Goal: Task Accomplishment & Management: Complete application form

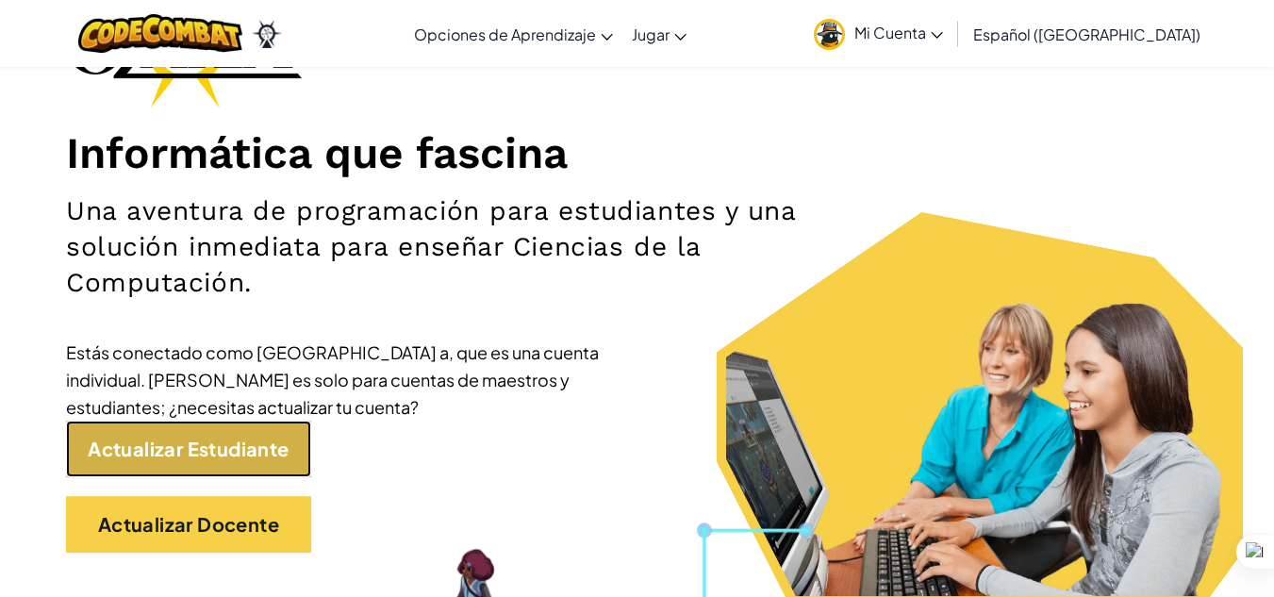
click at [208, 459] on link "Actualizar Estudiante" at bounding box center [188, 449] width 245 height 57
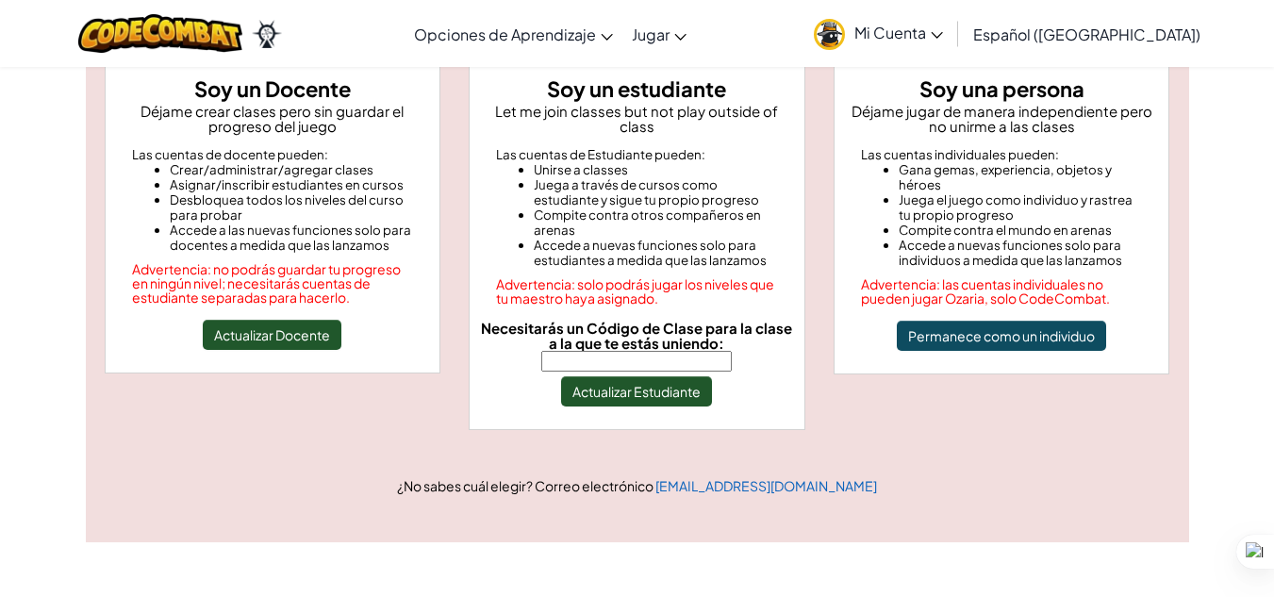
scroll to position [190, 0]
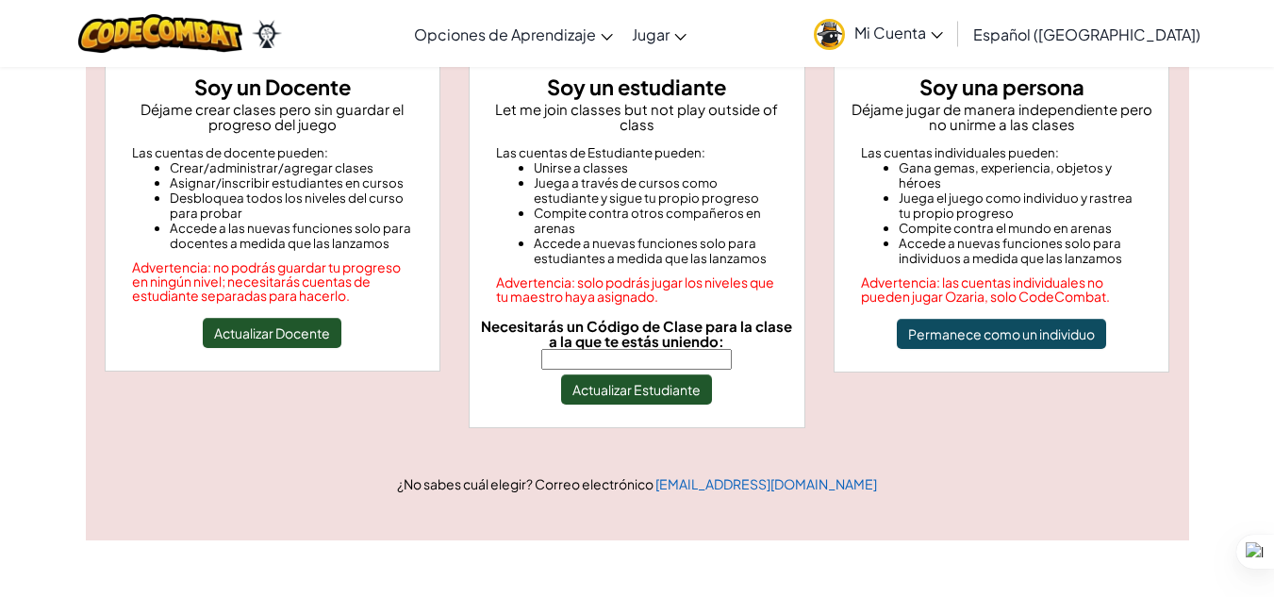
click at [665, 332] on span "Necesitarás un Código de Clase para la clase a la que te estás uniendo:" at bounding box center [636, 333] width 311 height 33
click at [665, 349] on input "Necesitarás un Código de Clase para la clase a la que te estás uniendo:" at bounding box center [636, 359] width 191 height 21
click at [679, 349] on input "Necesitarás un Código de Clase para la clase a la que te estás uniendo:" at bounding box center [636, 359] width 191 height 21
type input "CoinGoatWest"
click at [690, 379] on button "Actualizar Estudiante" at bounding box center [636, 389] width 151 height 30
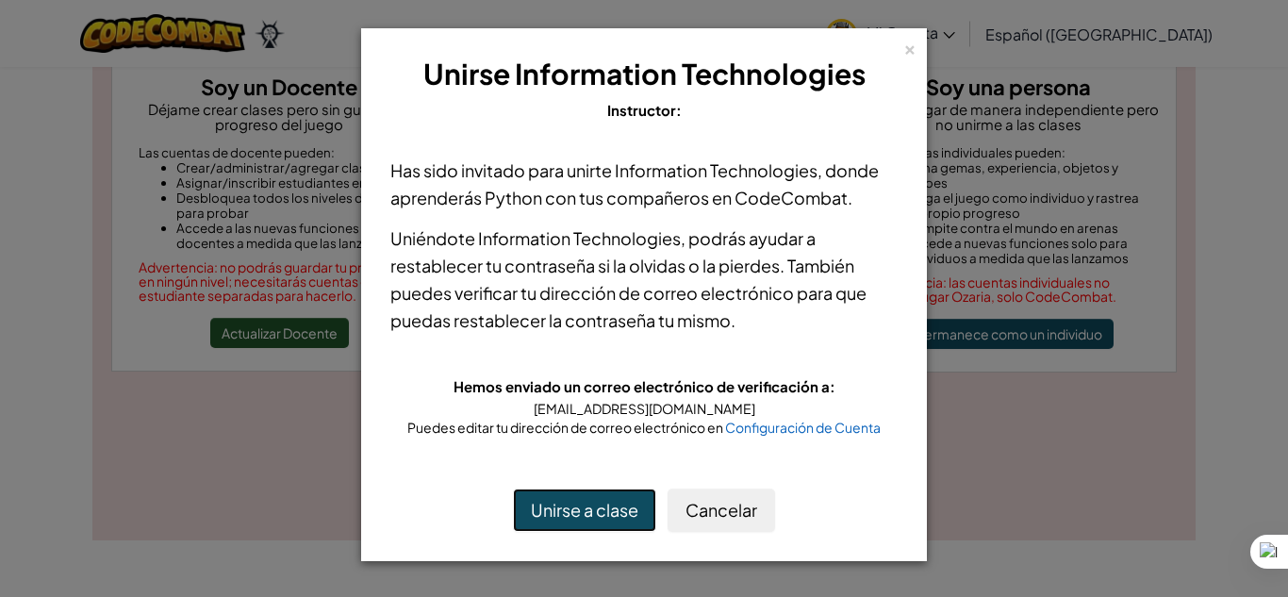
click at [595, 500] on button "Unirse a clase" at bounding box center [584, 510] width 143 height 43
click at [735, 515] on button "Cancelar" at bounding box center [722, 510] width 108 height 43
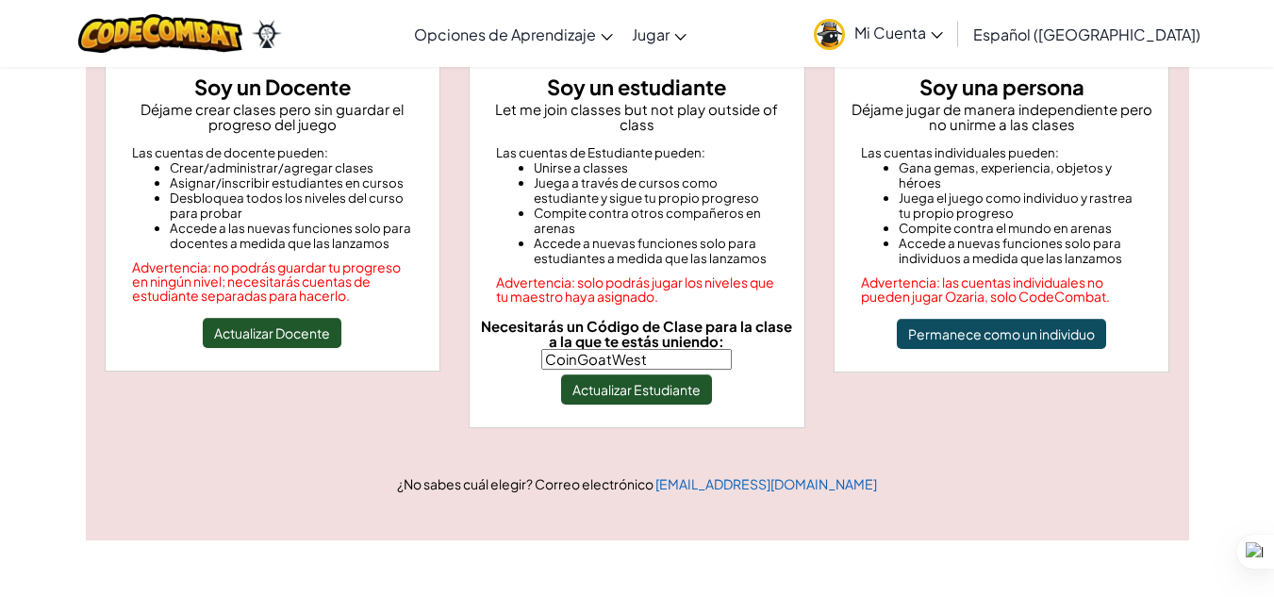
click at [946, 20] on link "Mi Cuenta" at bounding box center [879, 33] width 148 height 59
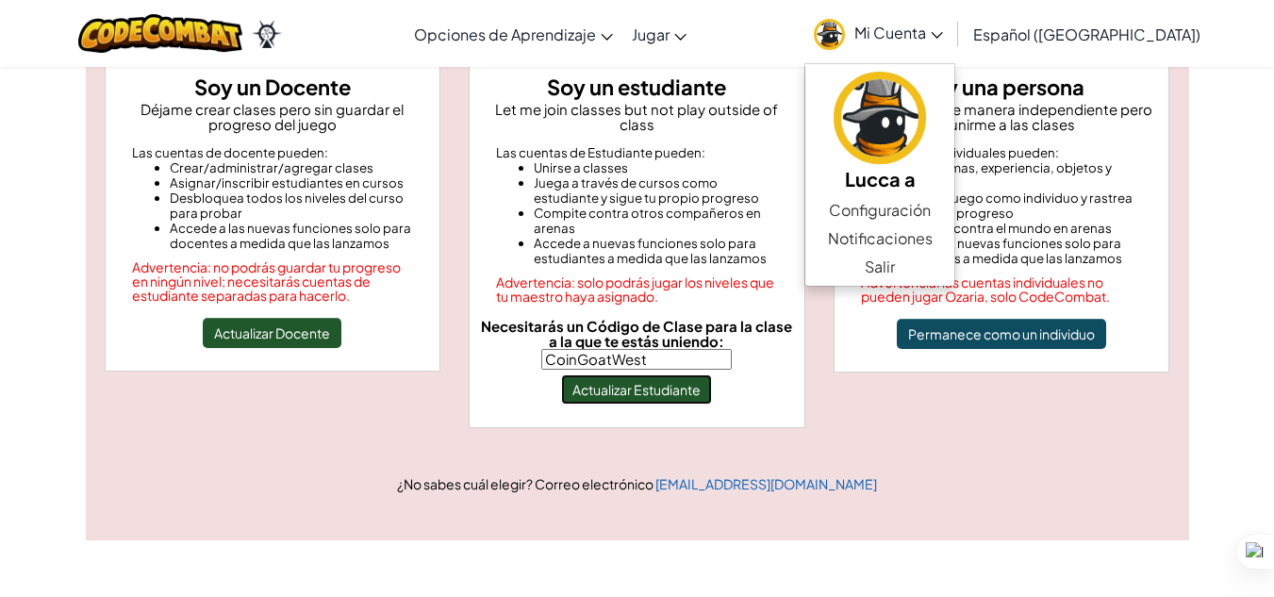
click at [692, 379] on button "Actualizar Estudiante" at bounding box center [636, 389] width 151 height 30
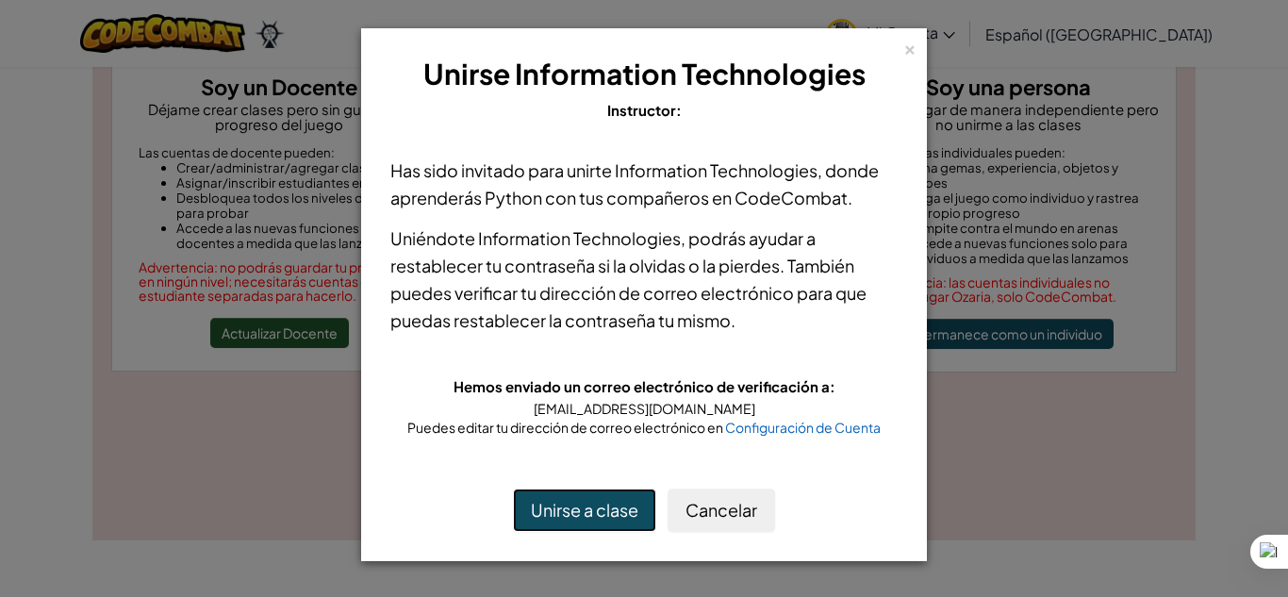
click at [559, 507] on button "Unirse a clase" at bounding box center [584, 510] width 143 height 43
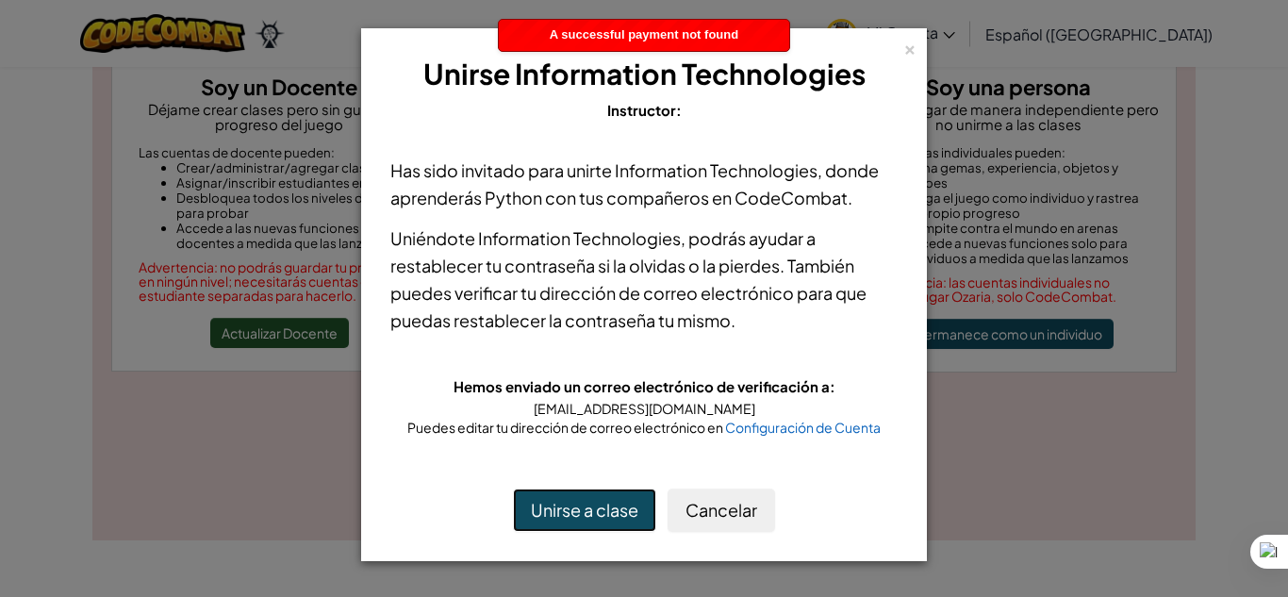
click at [559, 507] on button "Unirse a clase" at bounding box center [584, 510] width 143 height 43
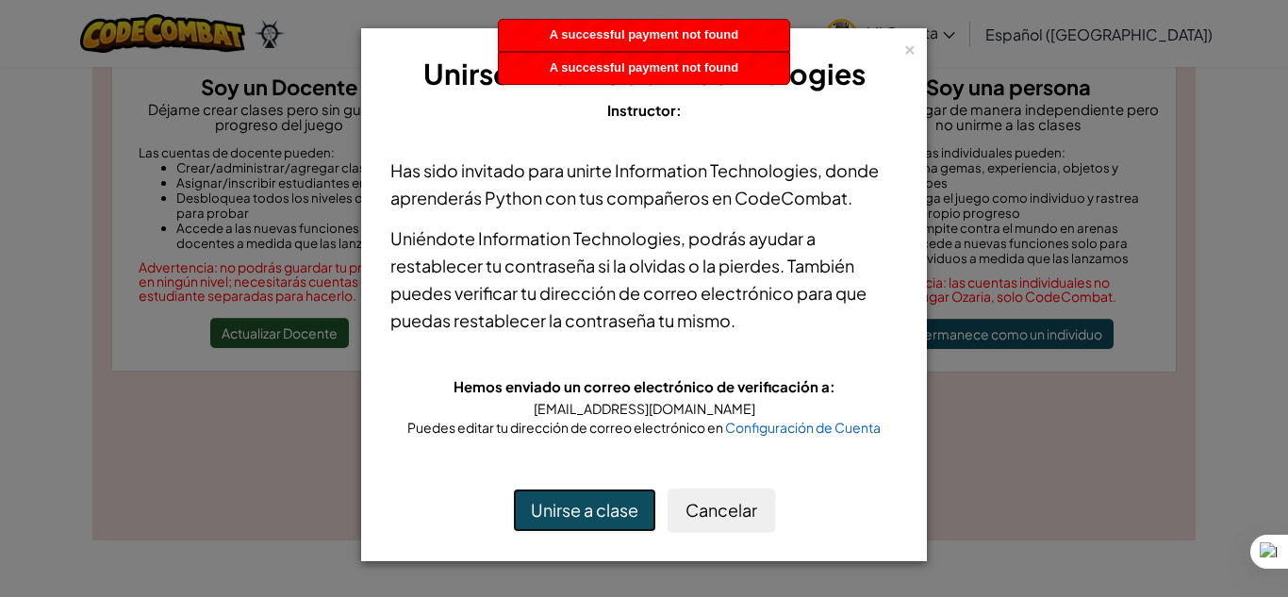
click at [559, 507] on button "Unirse a clase" at bounding box center [584, 510] width 143 height 43
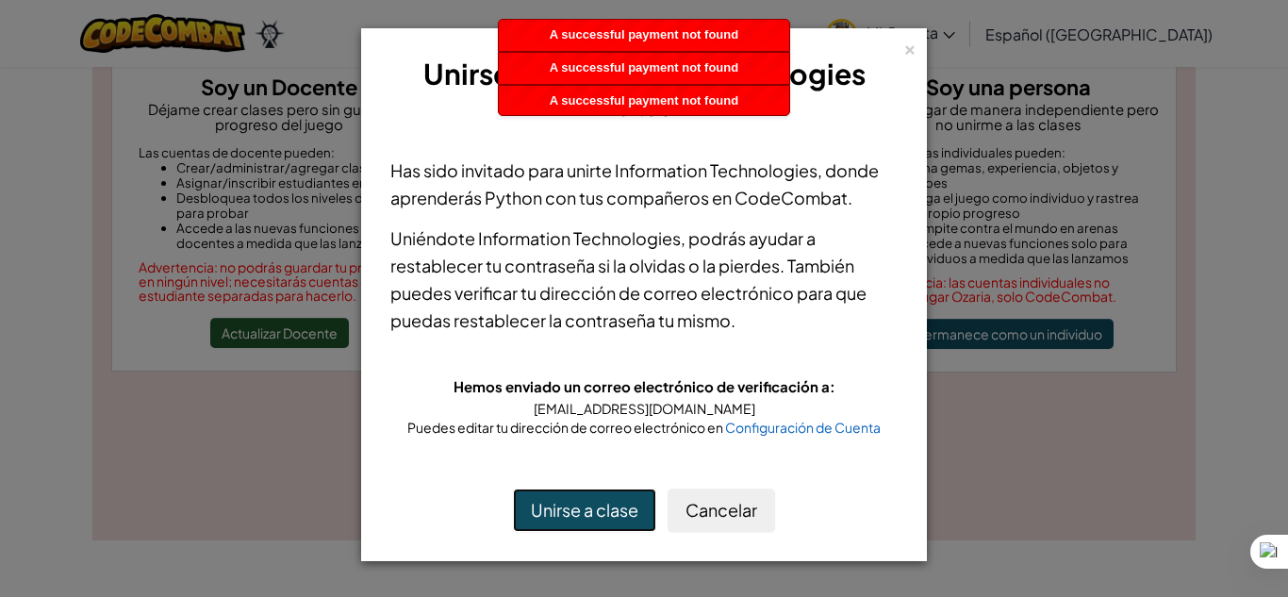
click at [559, 507] on button "Unirse a clase" at bounding box center [584, 510] width 143 height 43
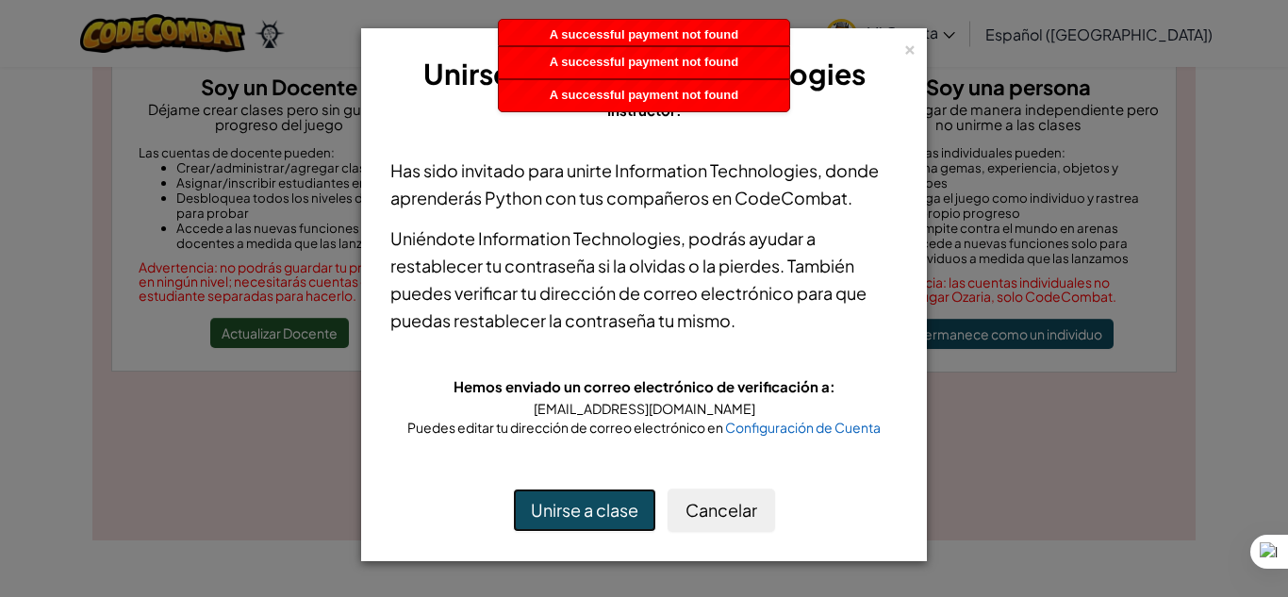
click at [559, 507] on button "Unirse a clase" at bounding box center [584, 510] width 143 height 43
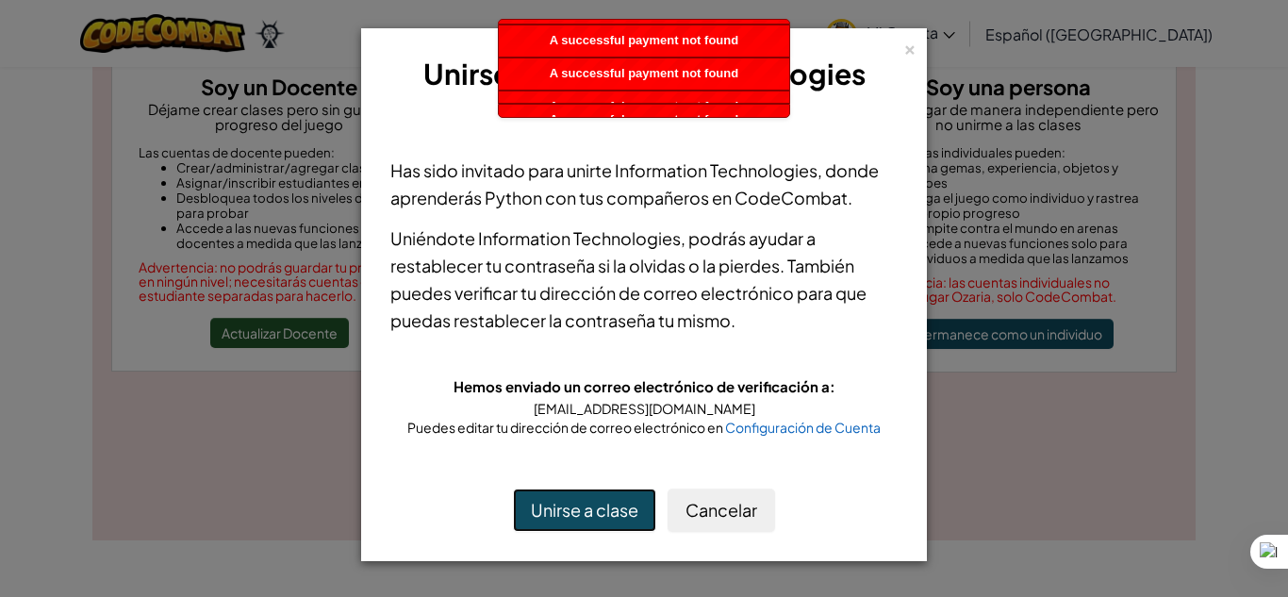
click at [559, 507] on button "Unirse a clase" at bounding box center [584, 510] width 143 height 43
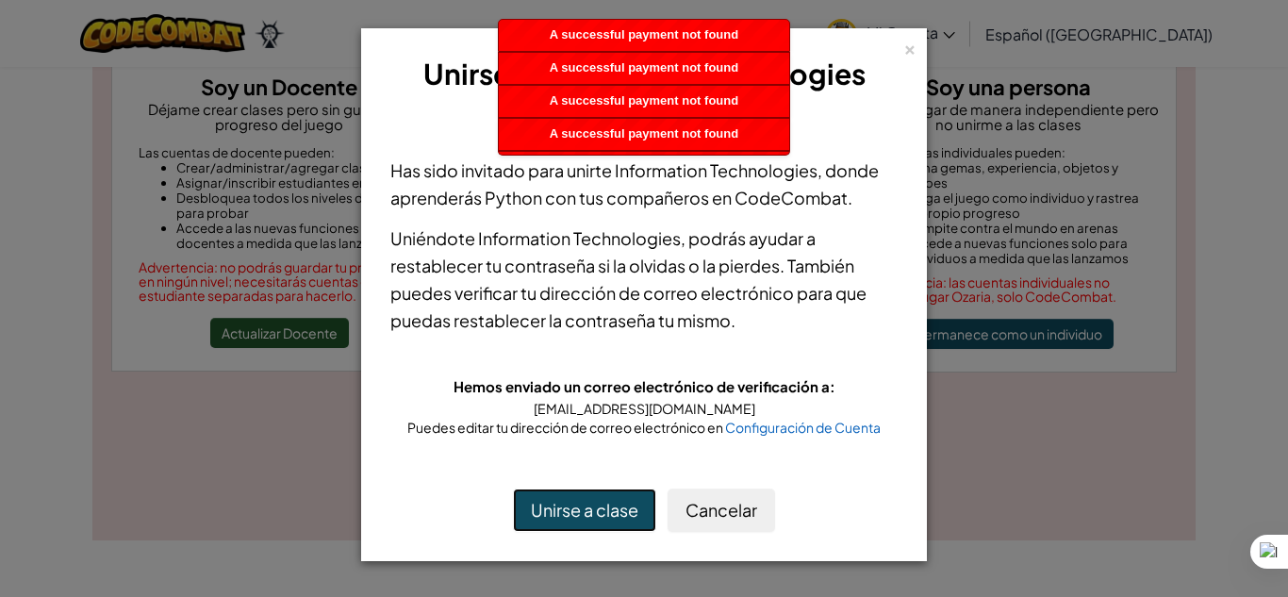
click at [559, 507] on button "Unirse a clase" at bounding box center [584, 510] width 143 height 43
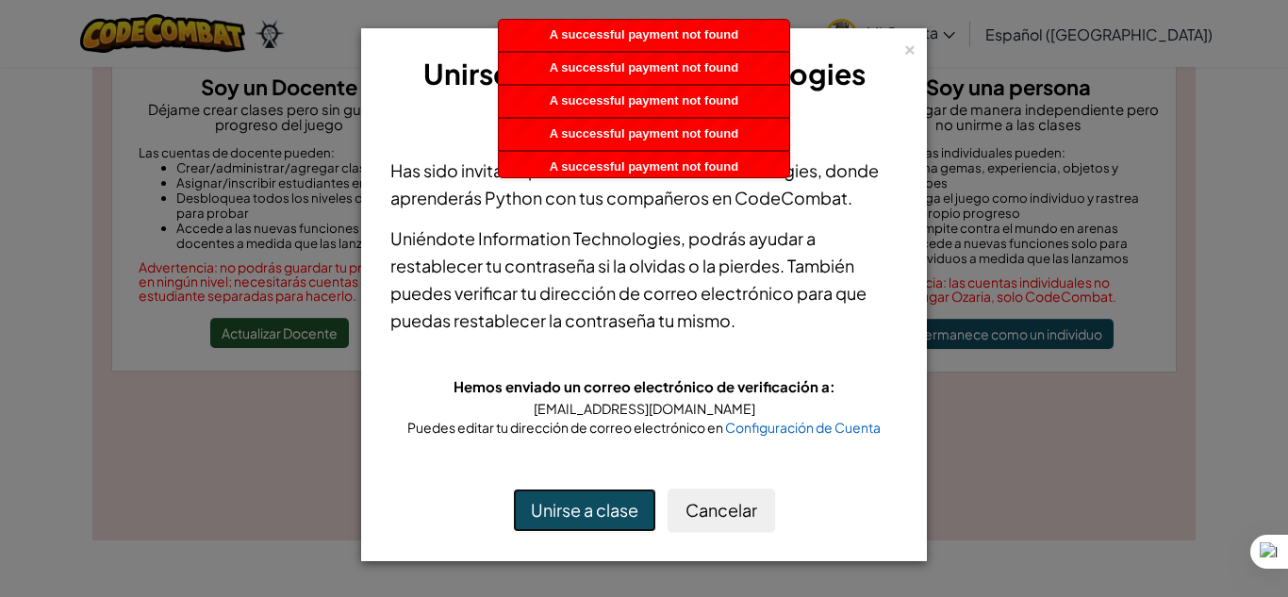
click at [559, 507] on button "Unirse a clase" at bounding box center [584, 510] width 143 height 43
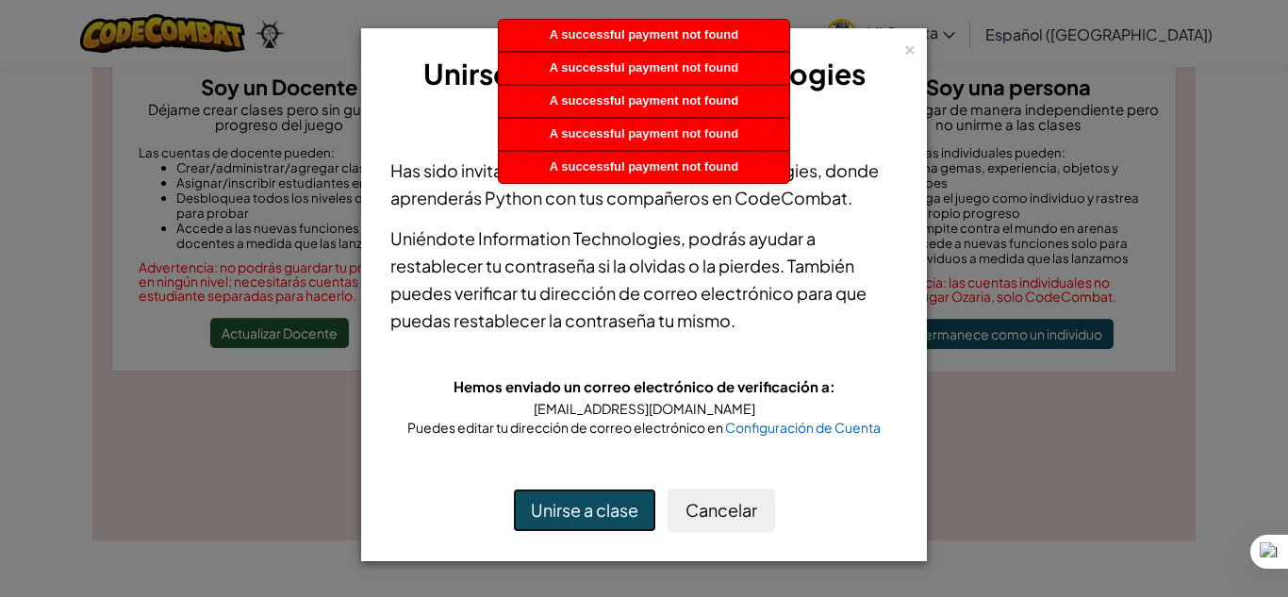
click at [559, 507] on button "Unirse a clase" at bounding box center [584, 510] width 143 height 43
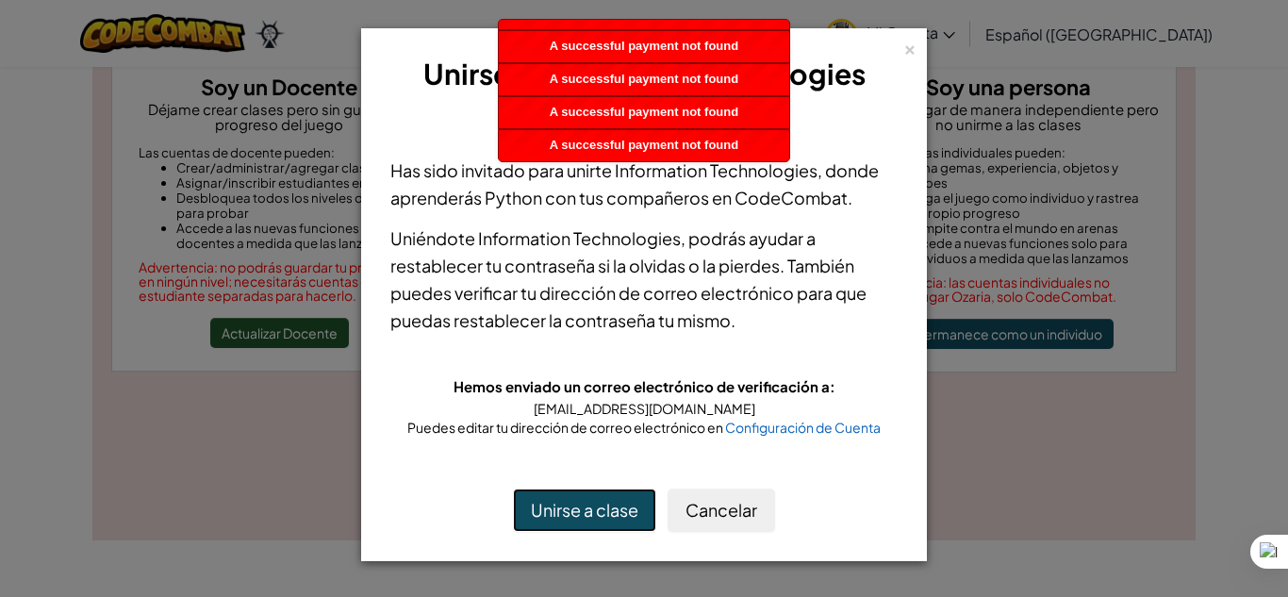
click at [559, 507] on button "Unirse a clase" at bounding box center [584, 510] width 143 height 43
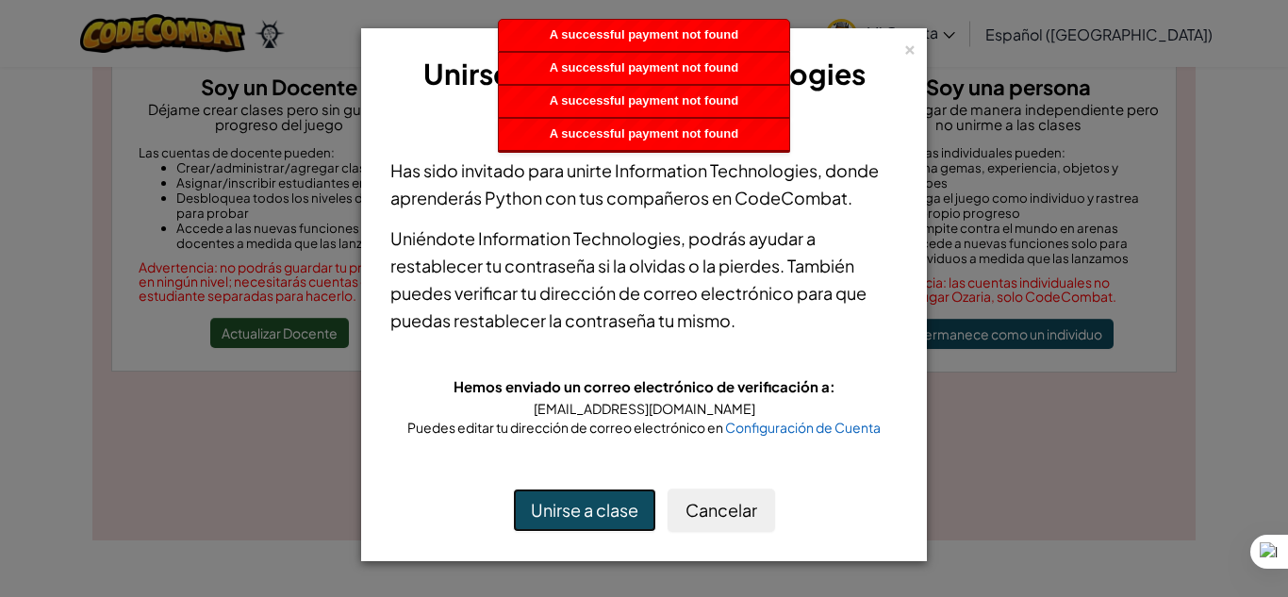
click at [559, 507] on button "Unirse a clase" at bounding box center [584, 510] width 143 height 43
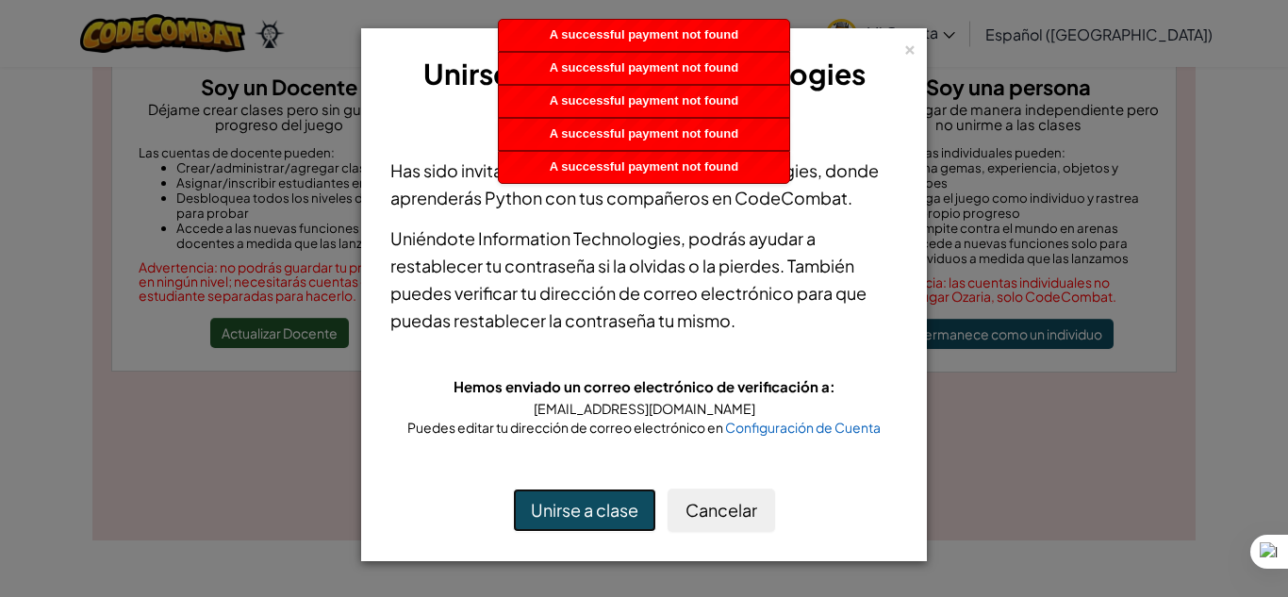
click at [560, 506] on button "Unirse a clase" at bounding box center [584, 510] width 143 height 43
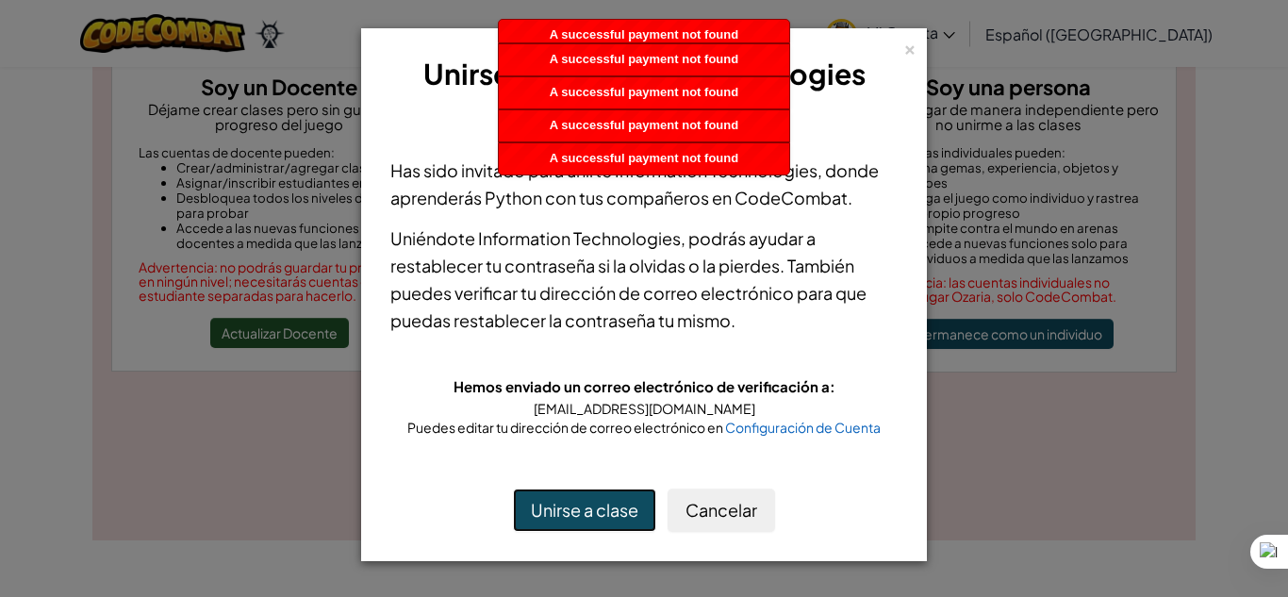
click at [560, 506] on button "Unirse a clase" at bounding box center [584, 510] width 143 height 43
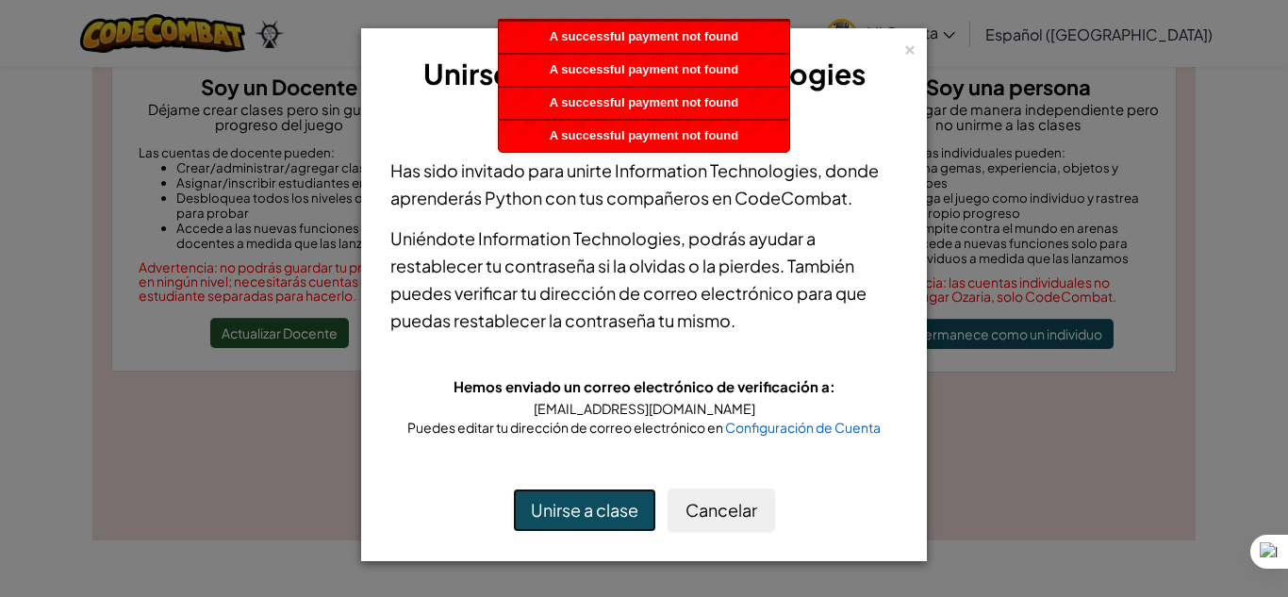
click at [560, 506] on button "Unirse a clase" at bounding box center [584, 510] width 143 height 43
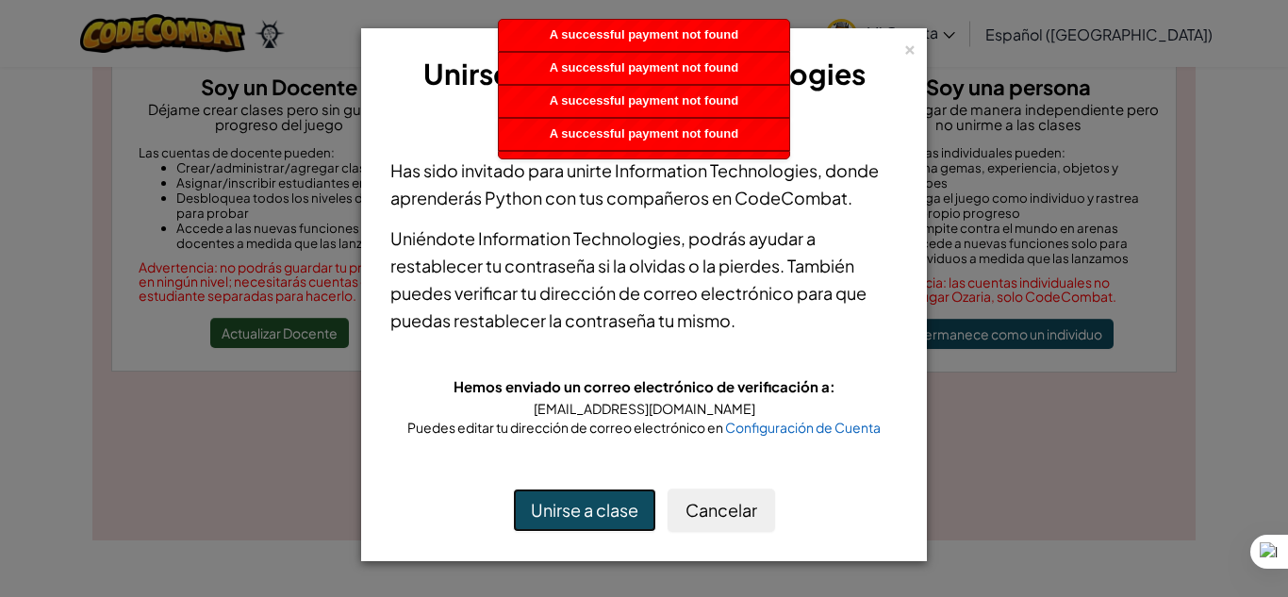
click at [560, 506] on button "Unirse a clase" at bounding box center [584, 510] width 143 height 43
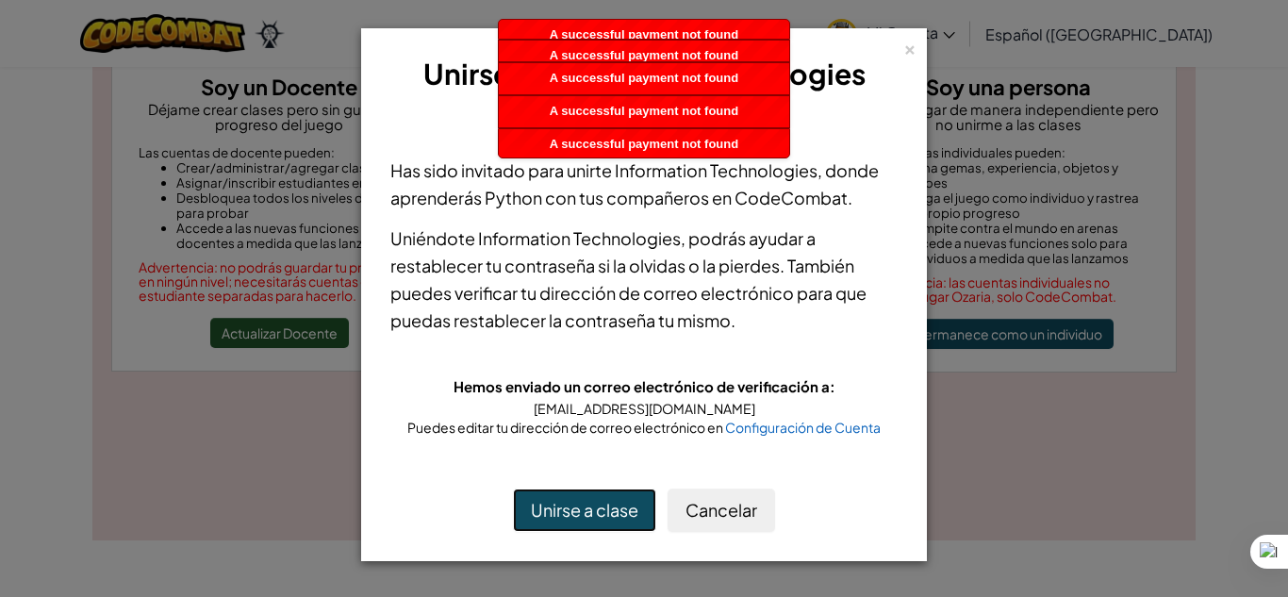
click at [560, 506] on button "Unirse a clase" at bounding box center [584, 510] width 143 height 43
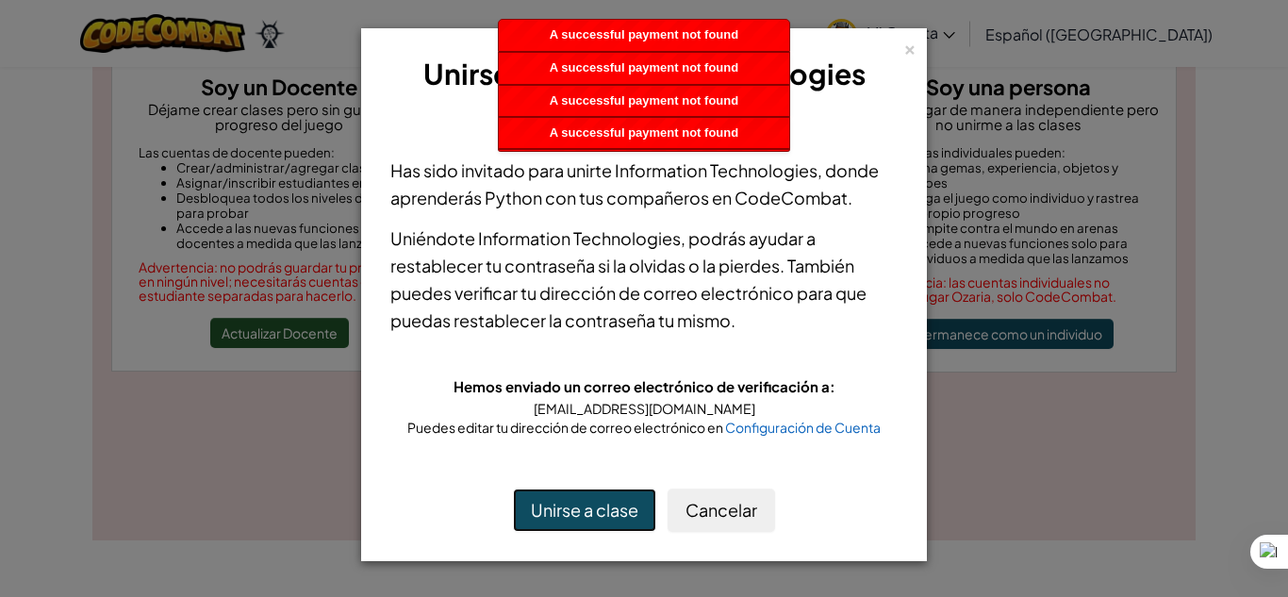
drag, startPoint x: 560, startPoint y: 506, endPoint x: 572, endPoint y: 494, distance: 16.0
click at [572, 494] on button "Unirse a clase" at bounding box center [584, 510] width 143 height 43
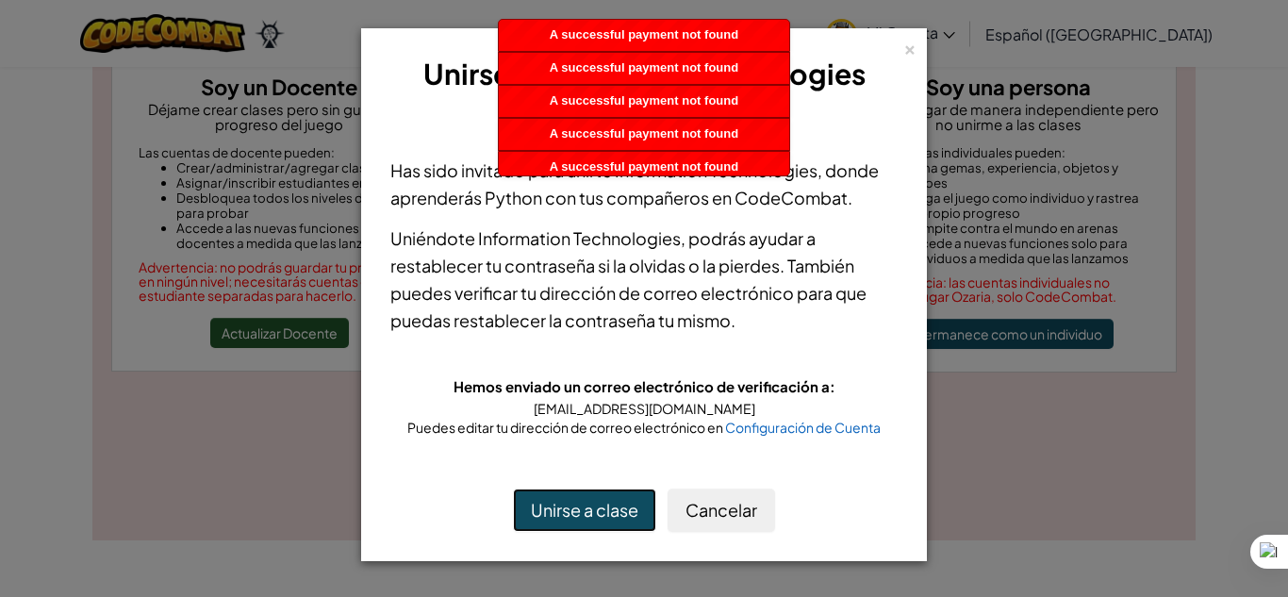
click at [572, 494] on button "Unirse a clase" at bounding box center [584, 510] width 143 height 43
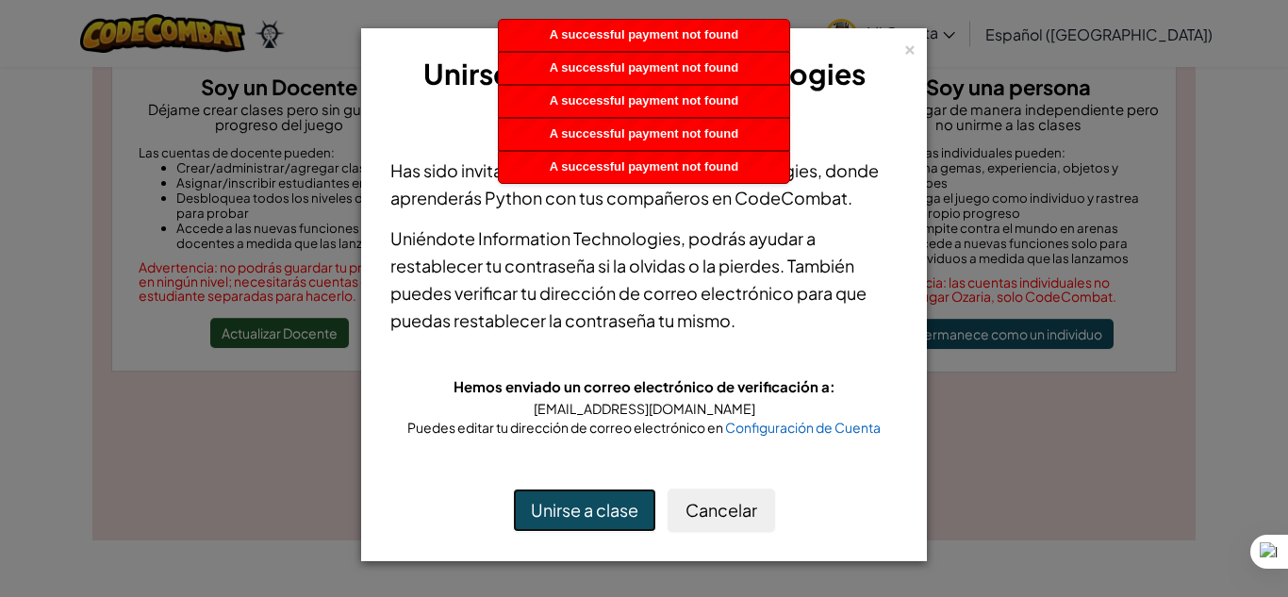
click at [572, 494] on button "Unirse a clase" at bounding box center [584, 510] width 143 height 43
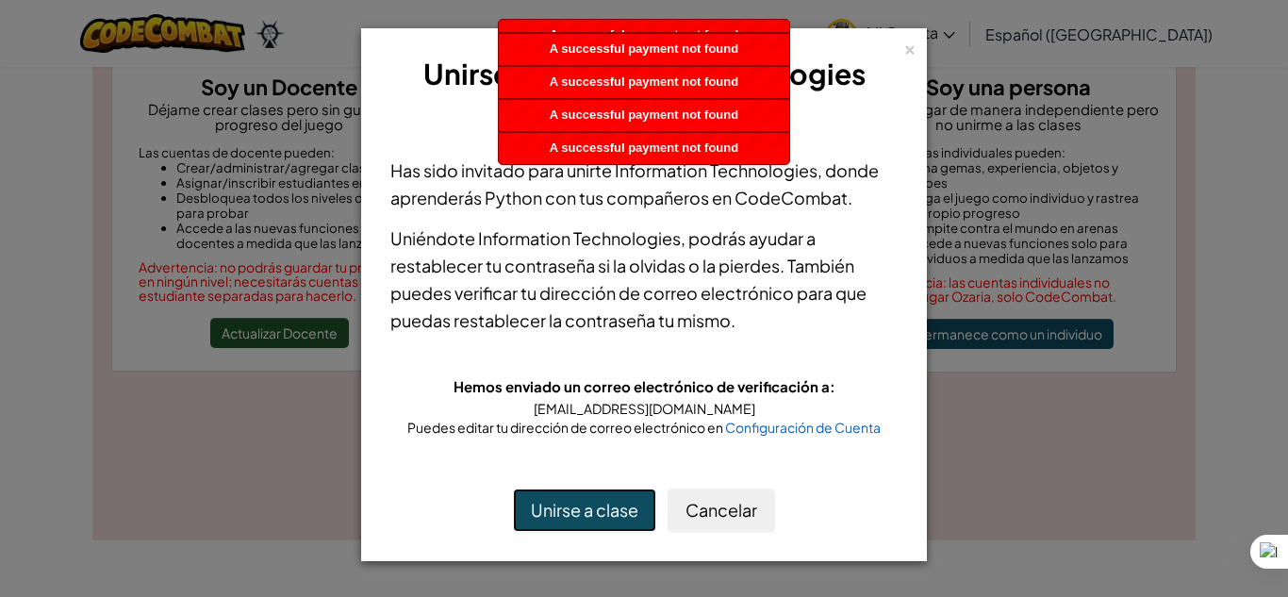
click at [572, 494] on button "Unirse a clase" at bounding box center [584, 510] width 143 height 43
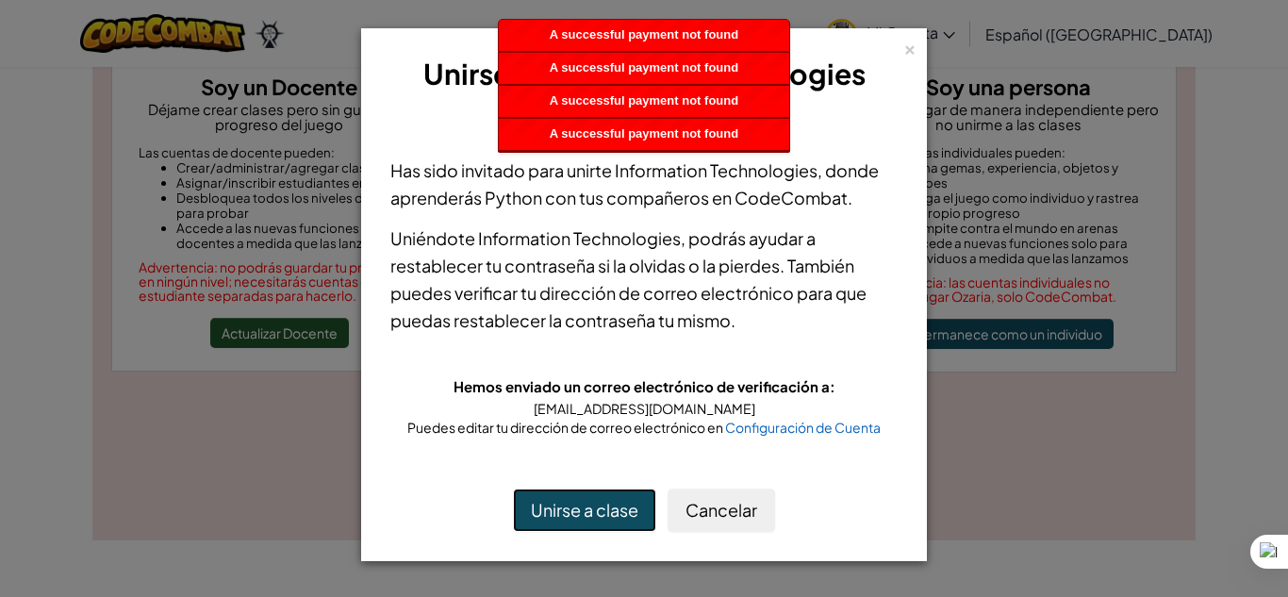
click at [572, 494] on button "Unirse a clase" at bounding box center [584, 510] width 143 height 43
click at [529, 567] on div "× Unirse Information Technologies Instructor: Has sido invitado para unirte Inf…" at bounding box center [644, 298] width 1288 height 597
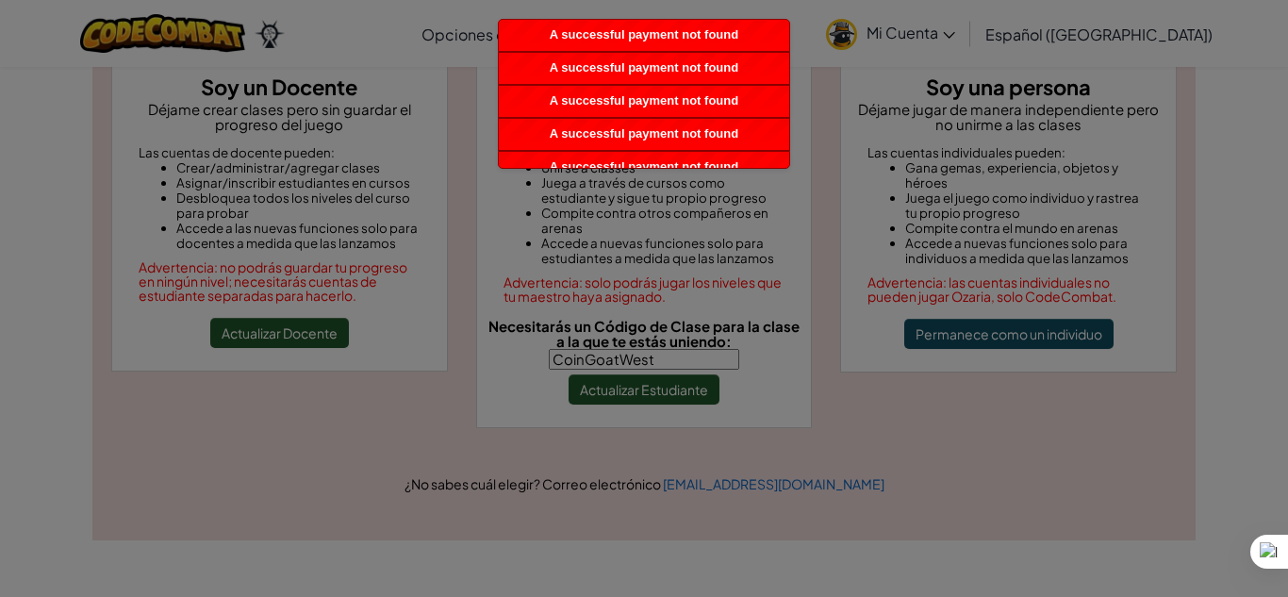
click at [520, 584] on div "× Unirse Information Technologies Instructor: Has sido invitado para unirte Inf…" at bounding box center [644, 298] width 1288 height 597
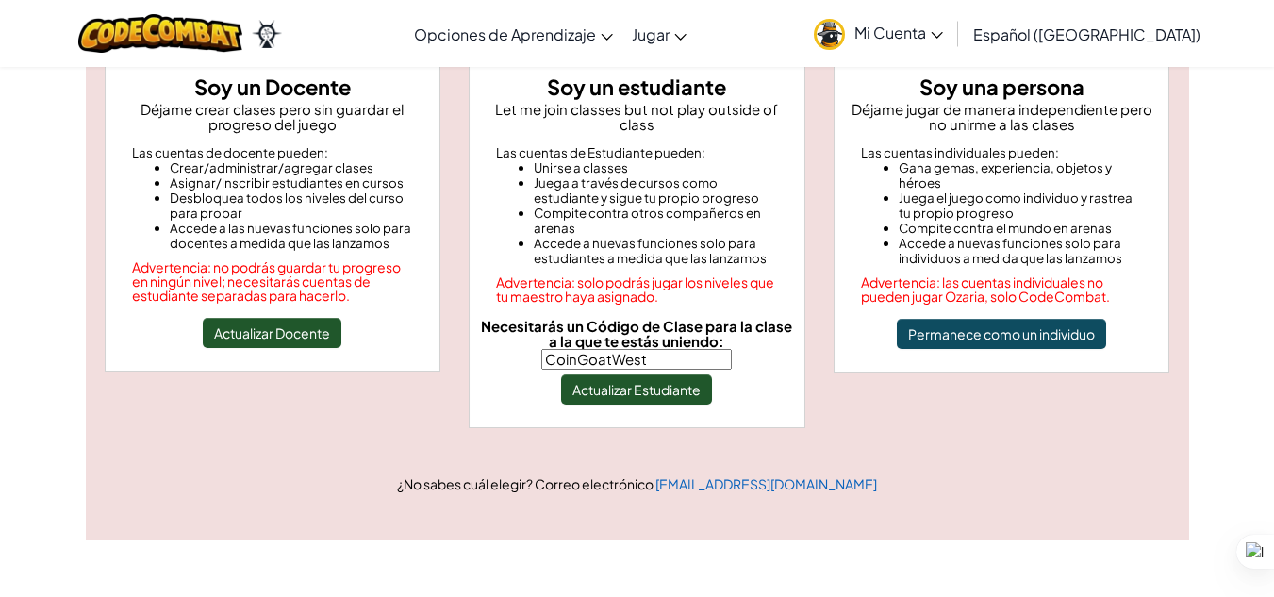
click at [1221, 217] on div "¡Tu cuenta necesita atención! Antes de acceder a tus clases, selecciona como qu…" at bounding box center [637, 208] width 1274 height 664
click at [657, 349] on input "CoinGoatWest" at bounding box center [636, 359] width 191 height 21
click at [685, 377] on button "Actualizar Estudiante" at bounding box center [636, 389] width 151 height 30
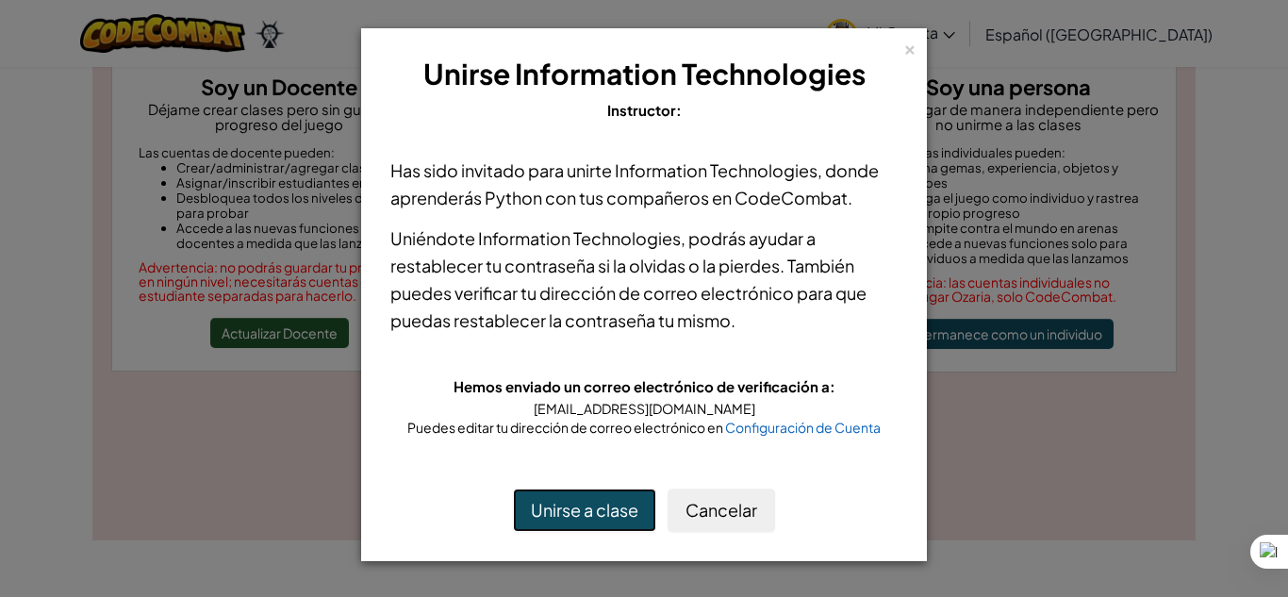
click at [604, 528] on button "Unirse a clase" at bounding box center [584, 510] width 143 height 43
click at [736, 497] on button "Cancelar" at bounding box center [722, 510] width 108 height 43
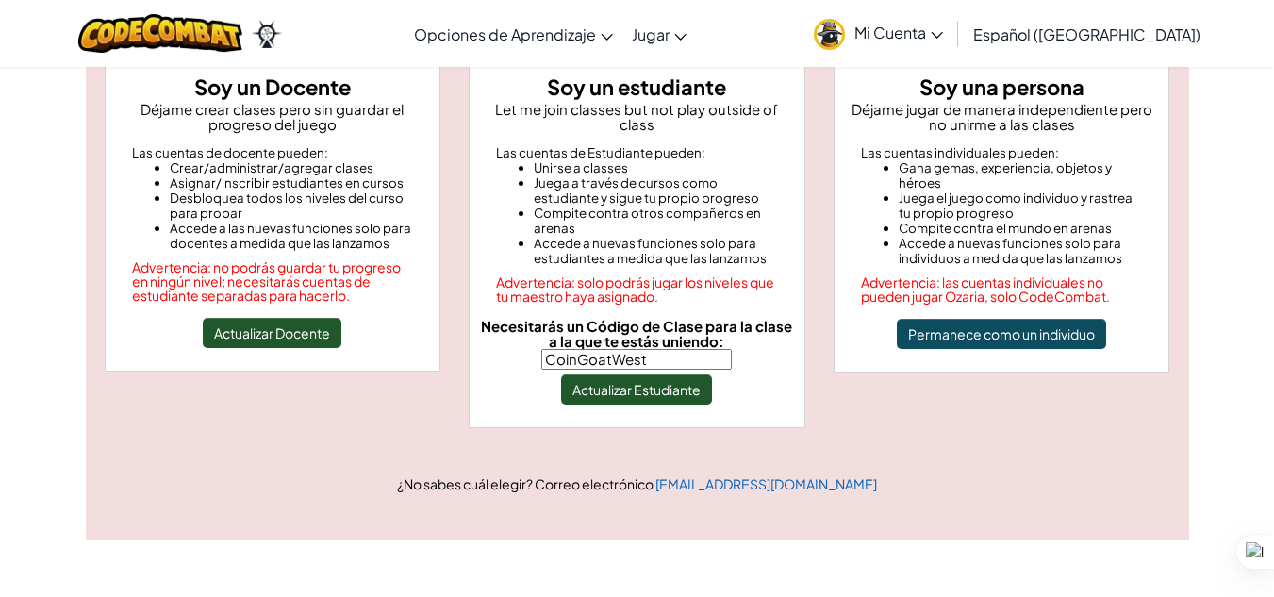
scroll to position [0, 0]
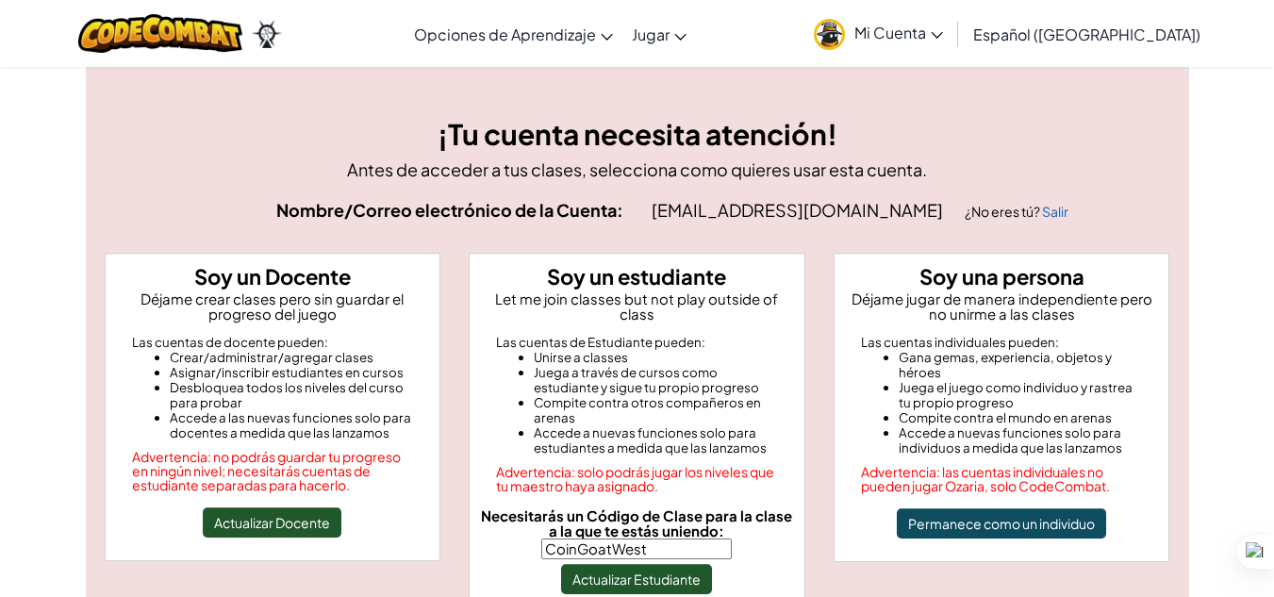
click at [937, 20] on link "Mi Cuenta" at bounding box center [879, 33] width 148 height 59
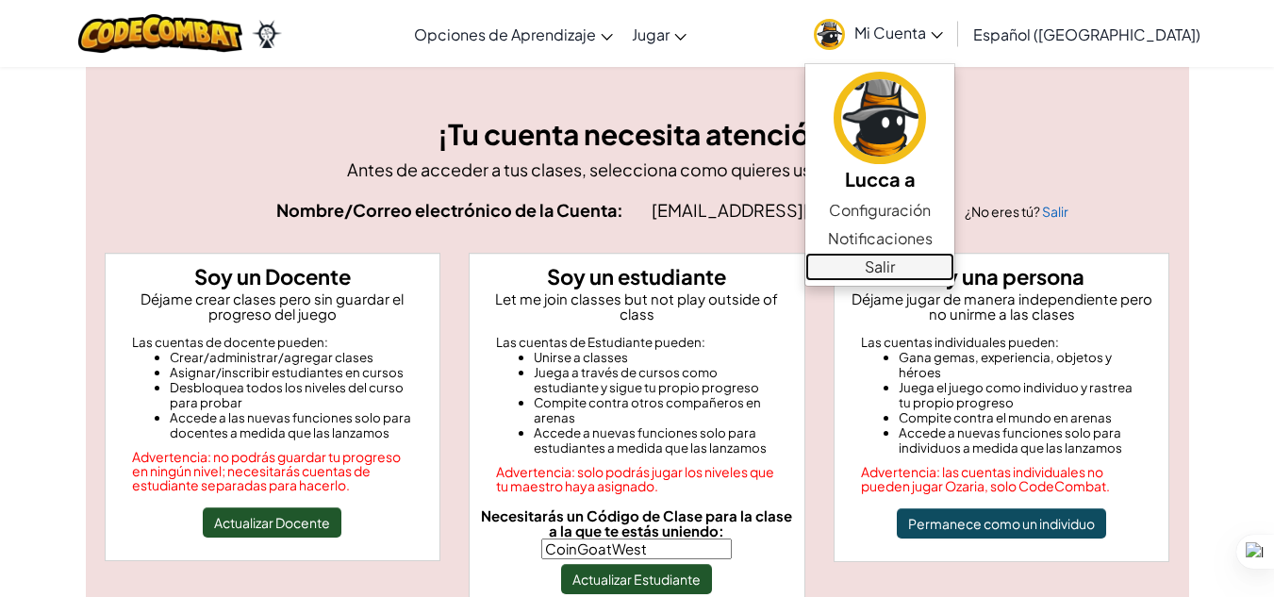
click at [919, 274] on link "Salir" at bounding box center [880, 267] width 149 height 28
